Goal: Find specific page/section: Find specific page/section

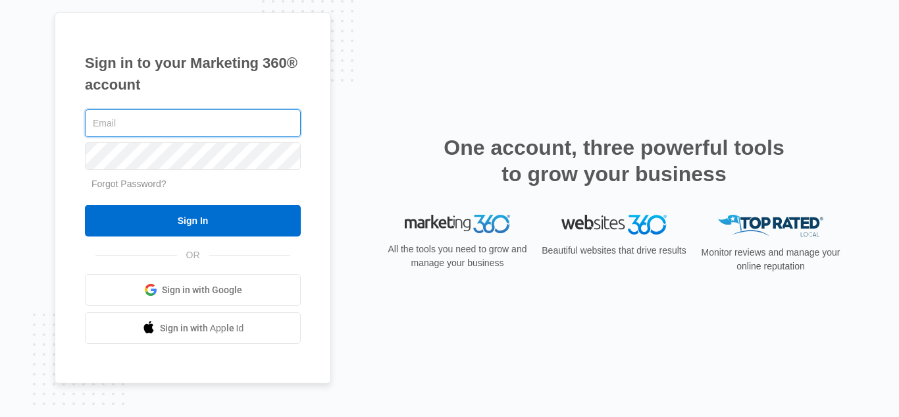
type input "[PERSON_NAME][EMAIL_ADDRESS][DOMAIN_NAME]"
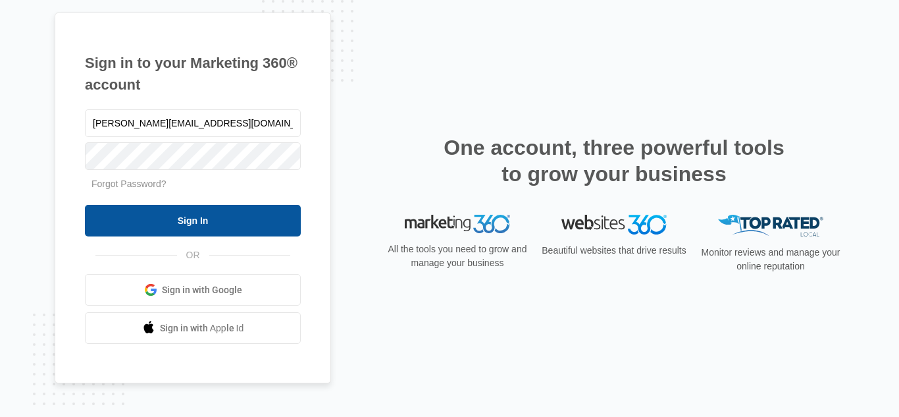
click at [240, 213] on input "Sign In" at bounding box center [193, 221] width 216 height 32
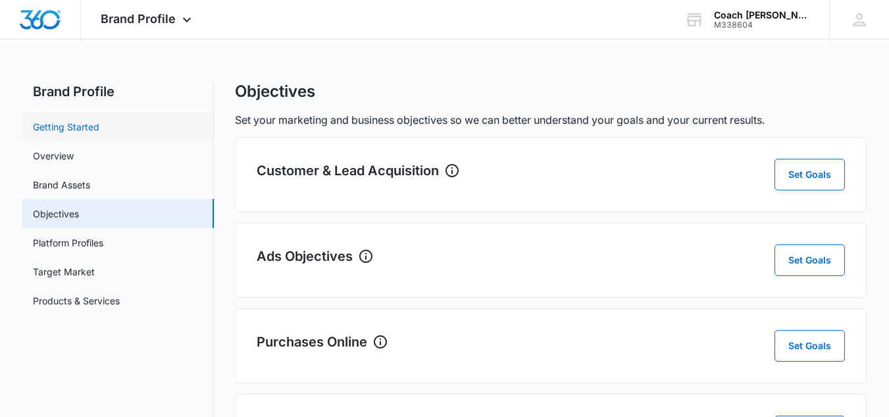
click at [41, 130] on link "Getting Started" at bounding box center [66, 127] width 66 height 14
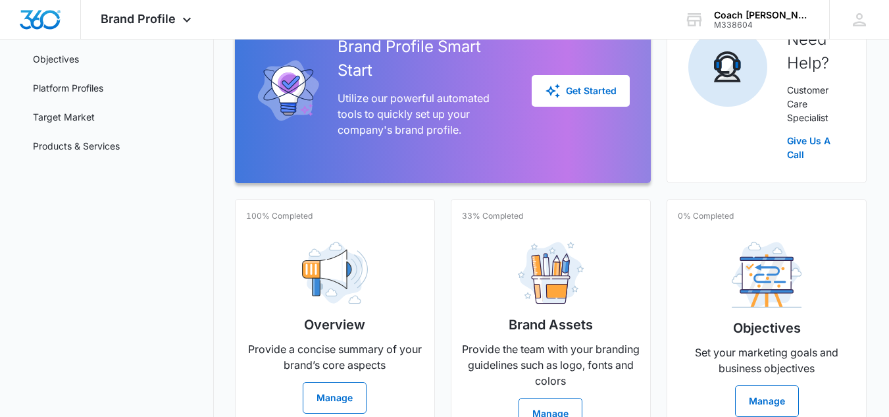
click at [227, 328] on div "Brand Profile Getting Started Overview Brand Assets Objectives Platform Profile…" at bounding box center [444, 345] width 844 height 837
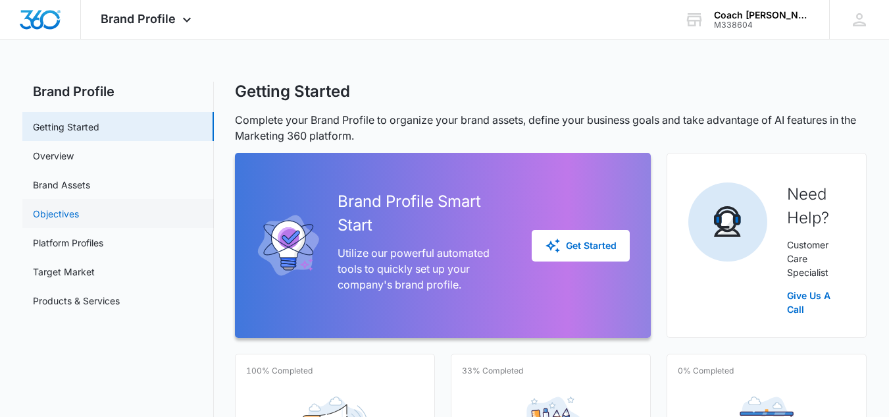
click at [52, 215] on link "Objectives" at bounding box center [56, 214] width 46 height 14
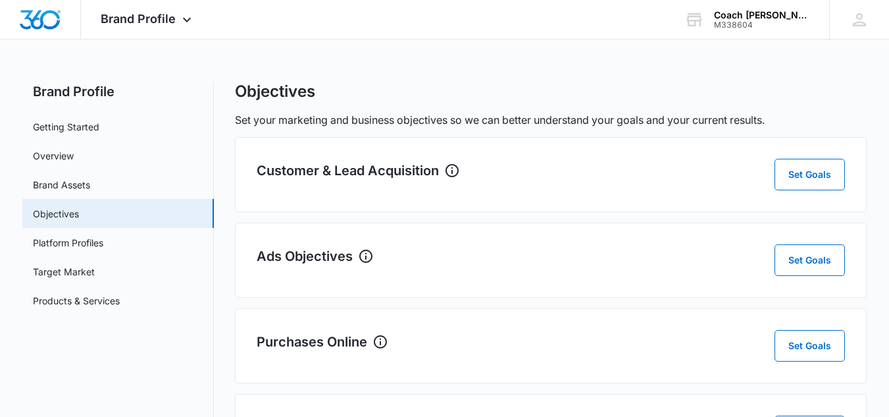
click at [79, 76] on div "Brand Profile Apps Reputation Websites Forms CRM Email Social Shop Payments POS…" at bounding box center [444, 290] width 889 height 580
